Goal: Information Seeking & Learning: Find specific fact

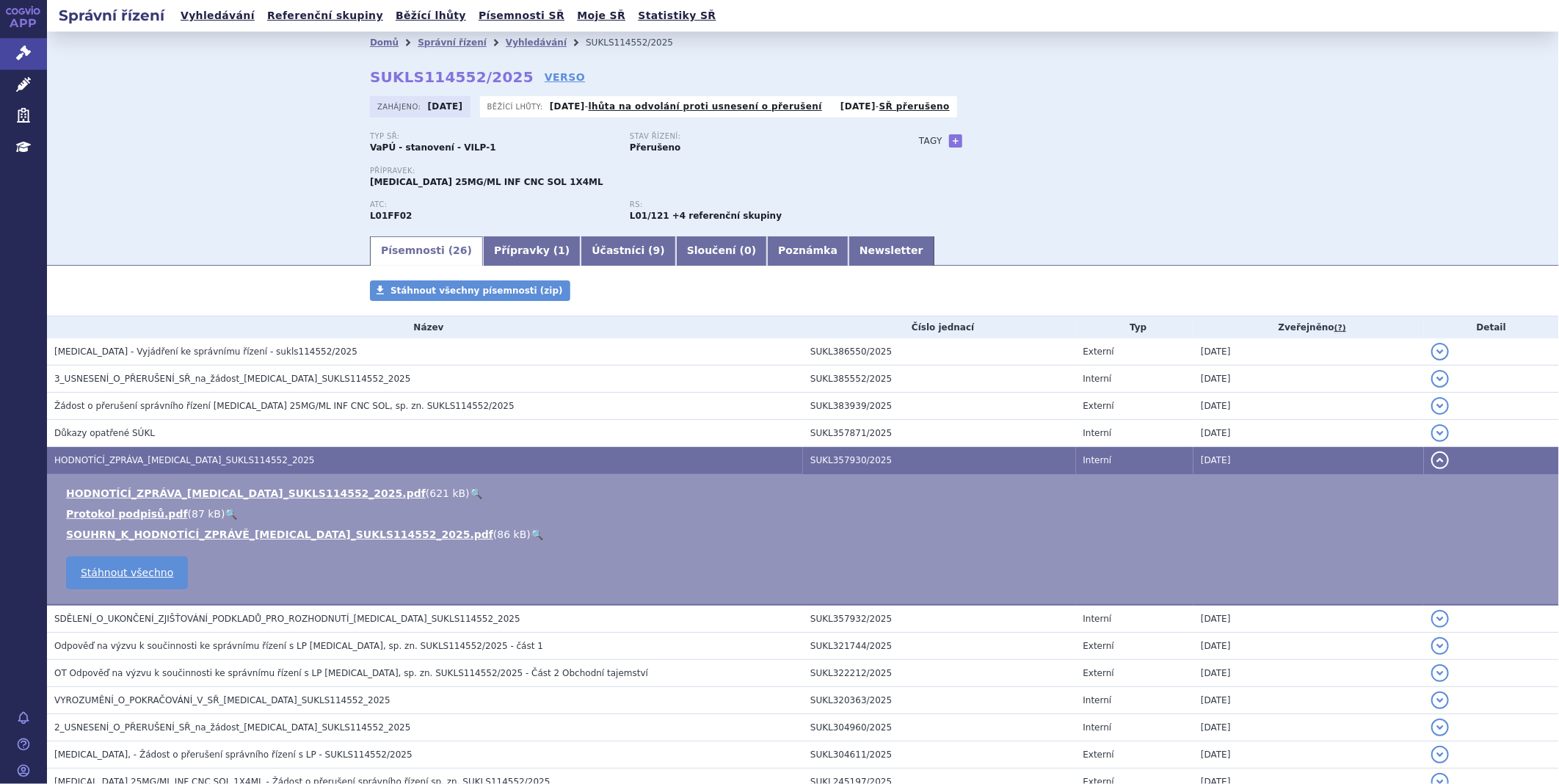
scroll to position [82, 0]
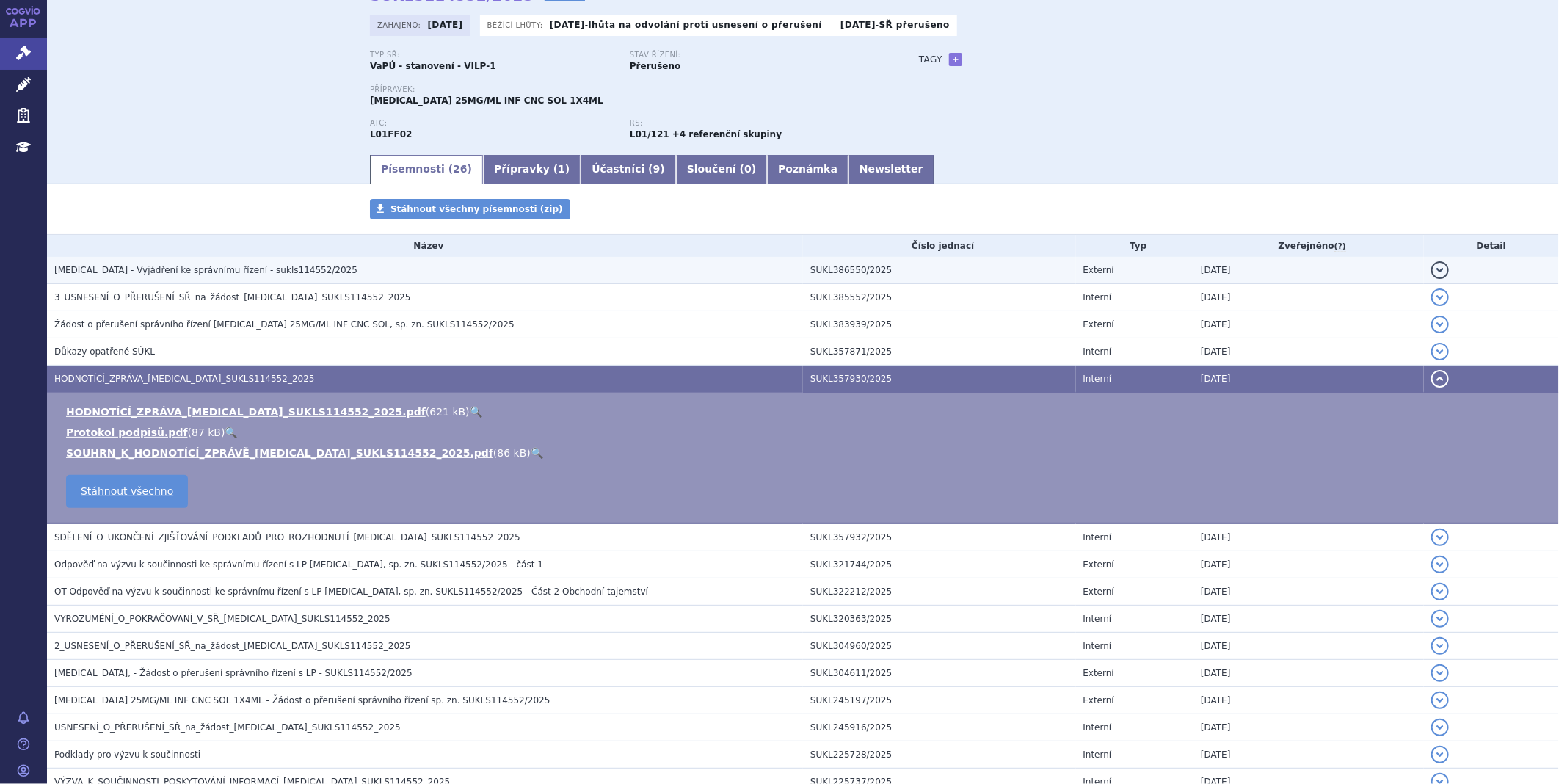
click at [174, 274] on span "KEYTRUDA - Vyjádření ke správnímu řízení - sukls114552/2025" at bounding box center [206, 270] width 303 height 10
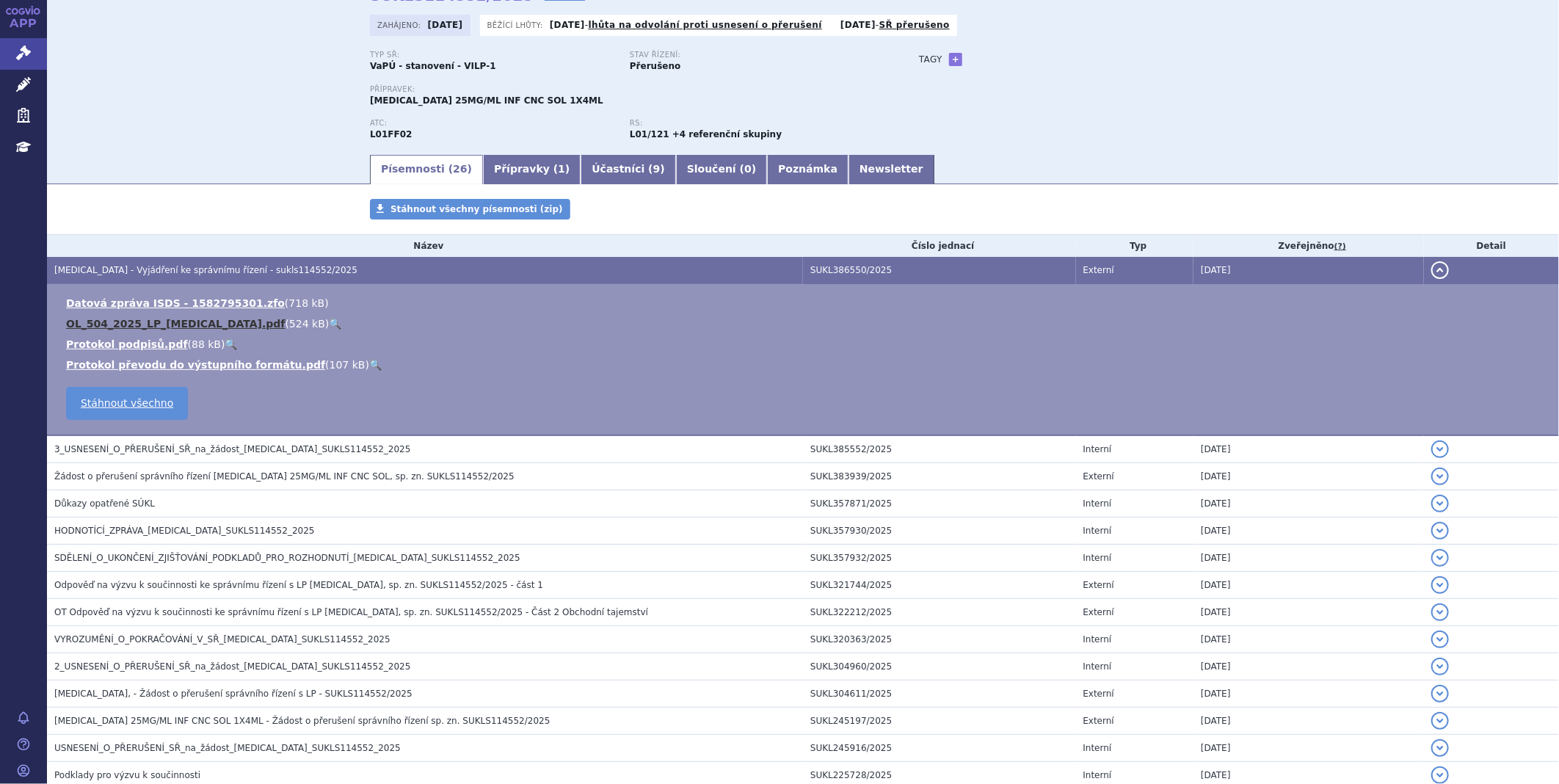
click at [196, 325] on link "OL_504_2025_LP_KEYTRUDA.pdf" at bounding box center [175, 323] width 219 height 12
click at [39, 62] on link "Správní řízení" at bounding box center [23, 54] width 47 height 31
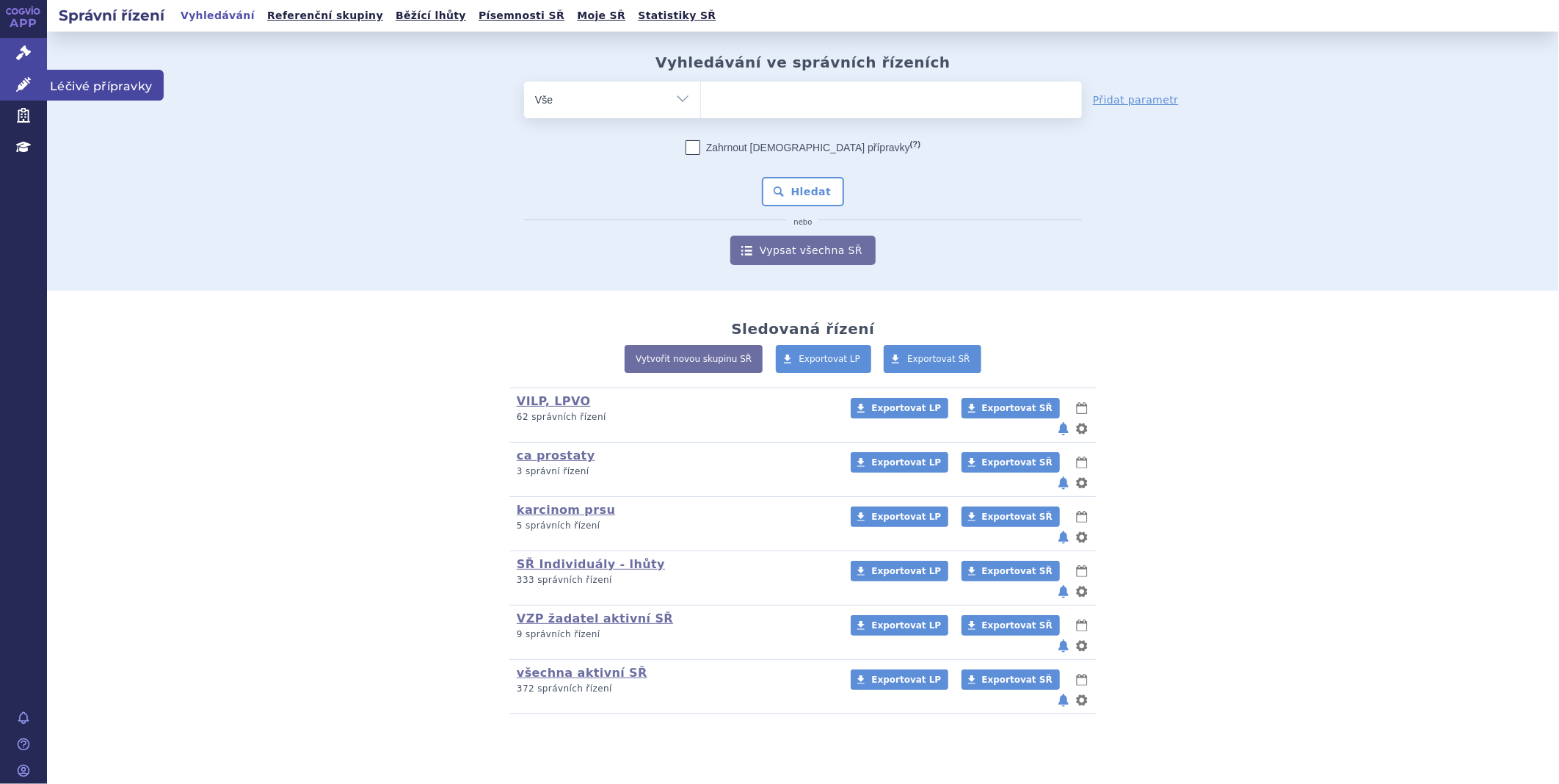
click at [42, 81] on link "Léčivé přípravky" at bounding box center [23, 85] width 47 height 31
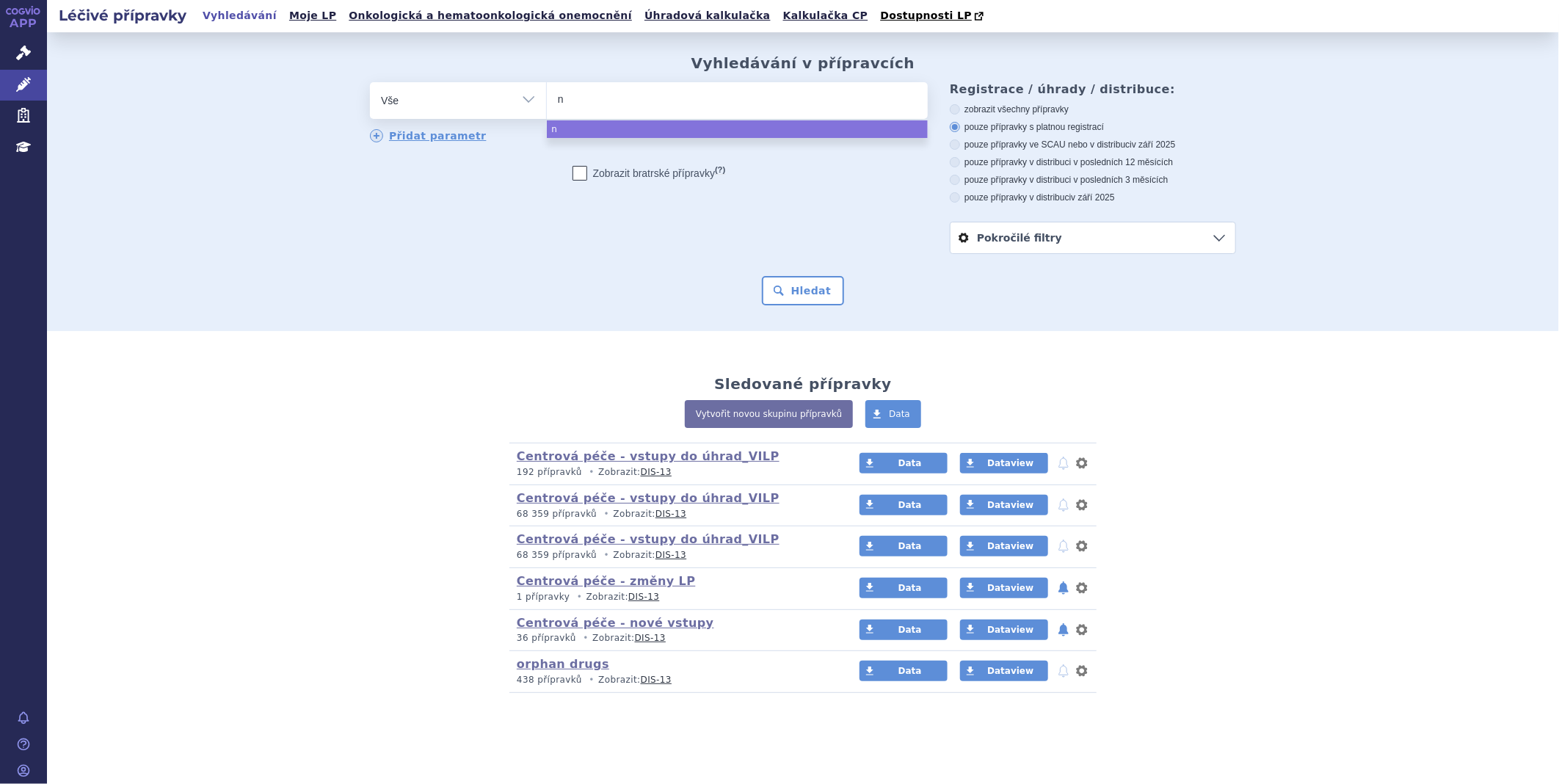
type input "nu"
type input "nut"
type input "nutr"
type input "nutri"
type input "nutril"
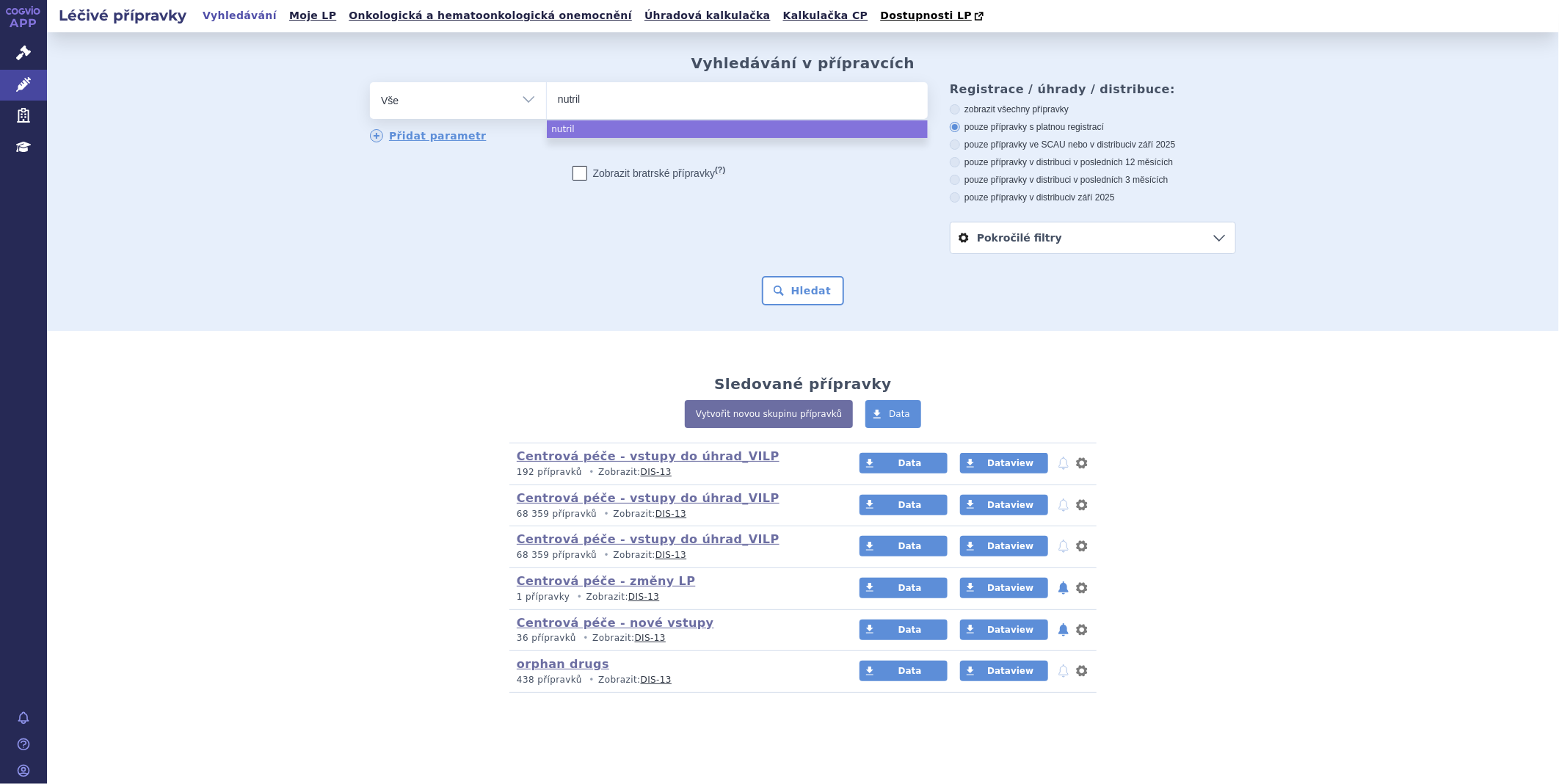
type input "nutrilo"
type input "nutrilon"
type input "nutrilon a"
type input "nutrilon al"
type input "nutrilon all"
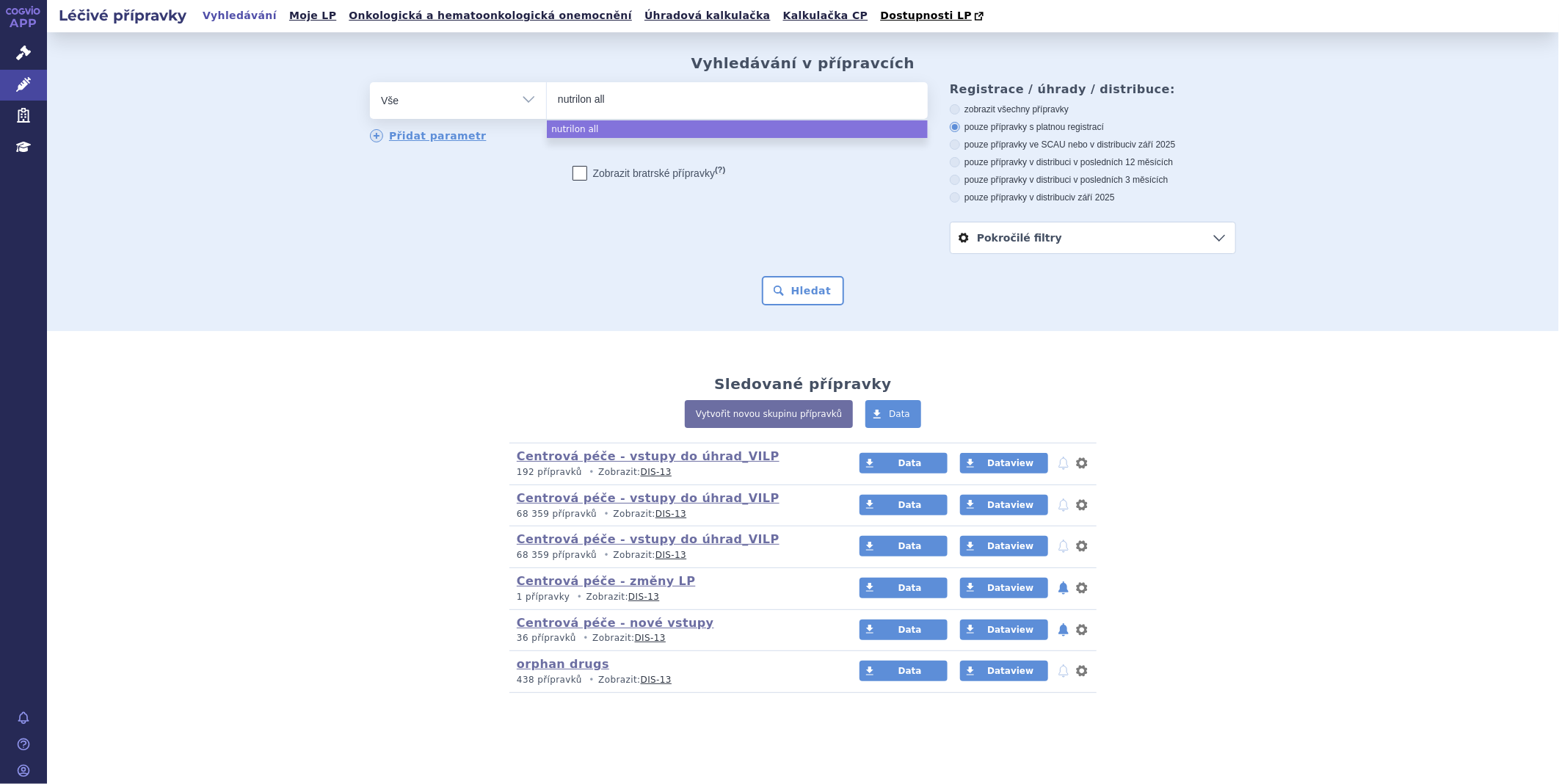
type input "nutrilon alll"
type input "nutrilon all"
type input "nutrilon alle"
type input "nutrilon aller"
type input "nutrilon allerg"
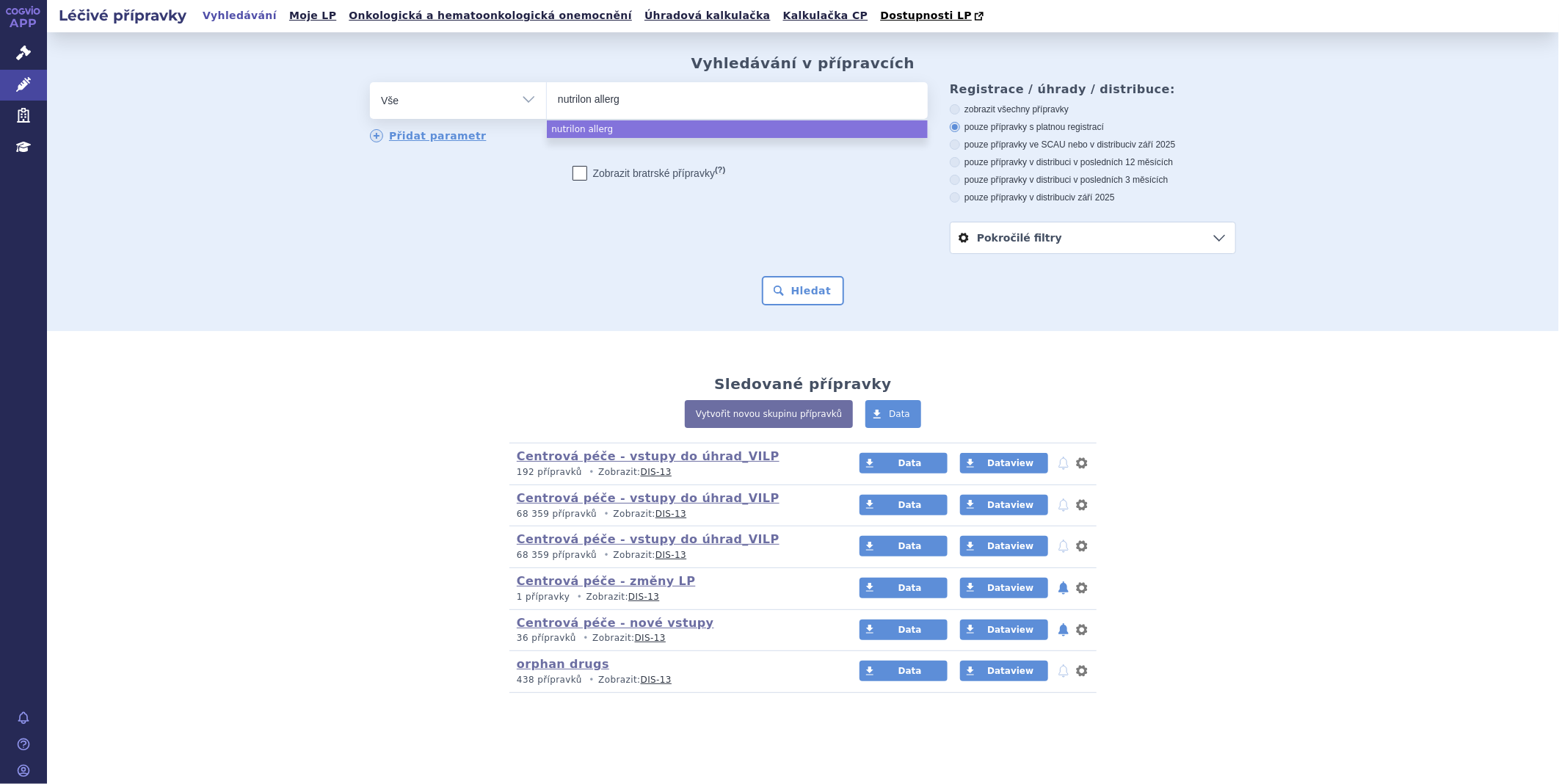
type input "nutrilon allergy"
select select "nutrilon allergy"
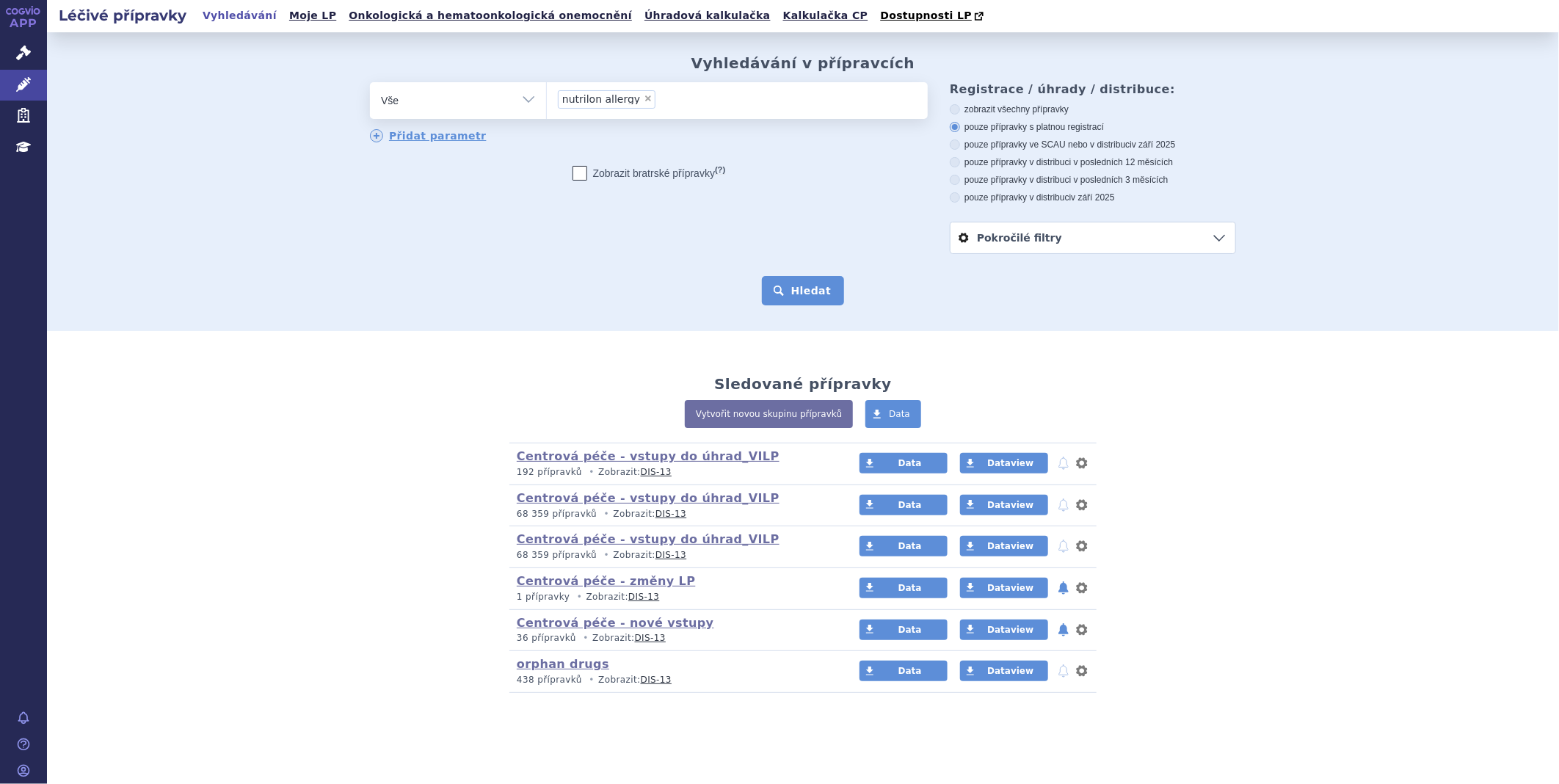
click at [795, 289] on button "Hledat" at bounding box center [803, 291] width 83 height 29
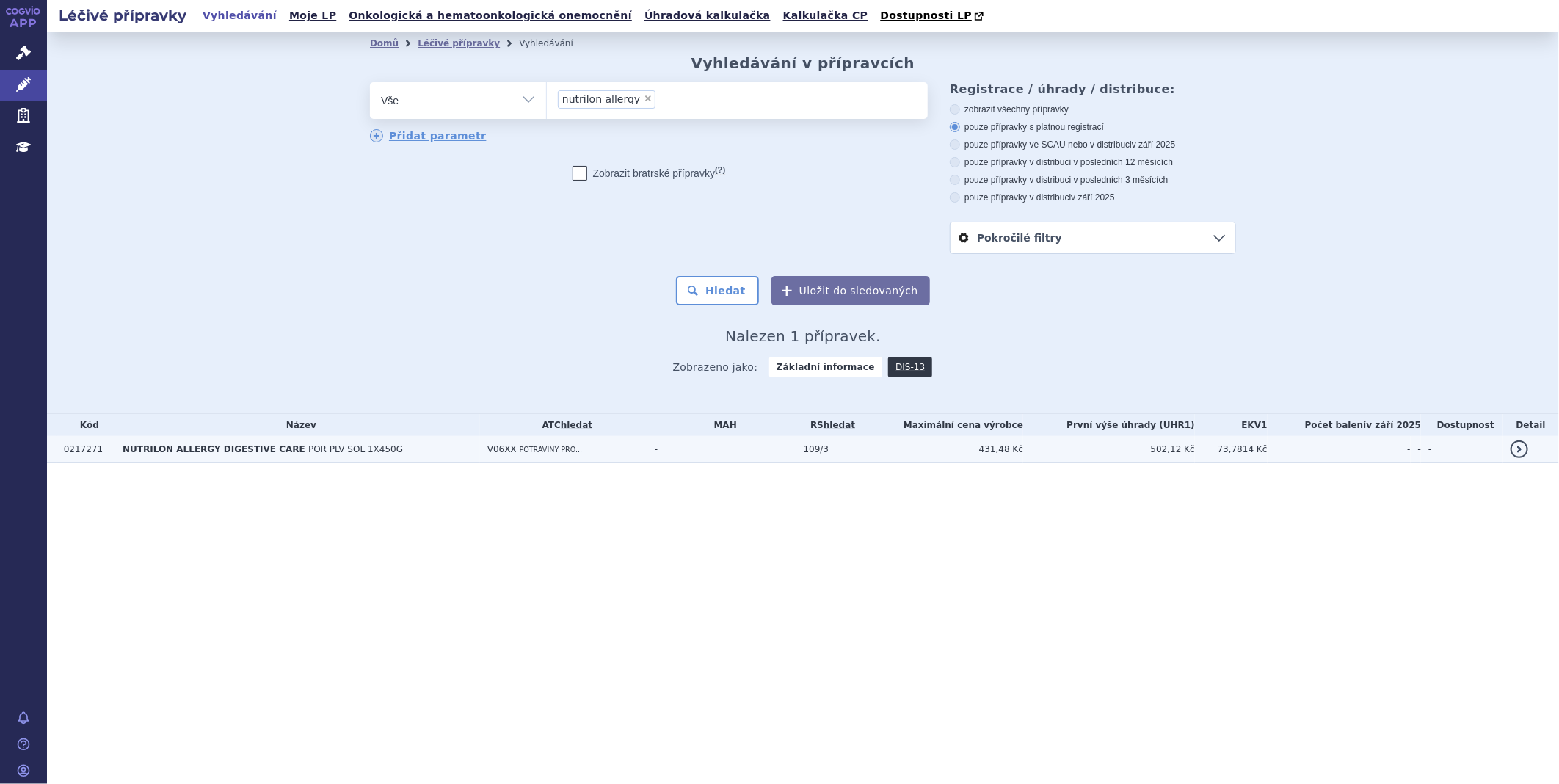
click at [174, 454] on span "NUTRILON ALLERGY DIGESTIVE CARE" at bounding box center [213, 449] width 183 height 10
